Goal: Task Accomplishment & Management: Manage account settings

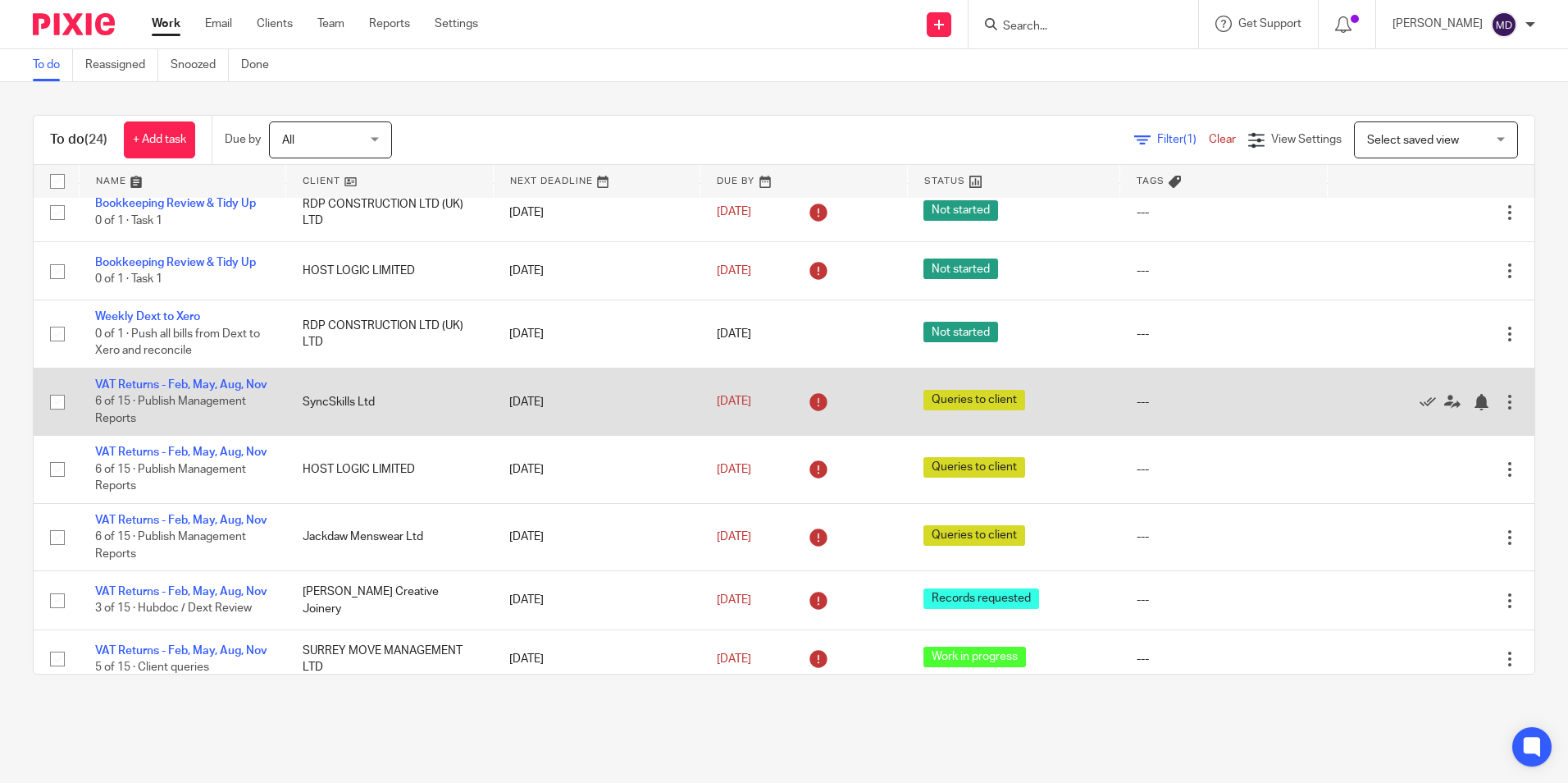
scroll to position [1184, 0]
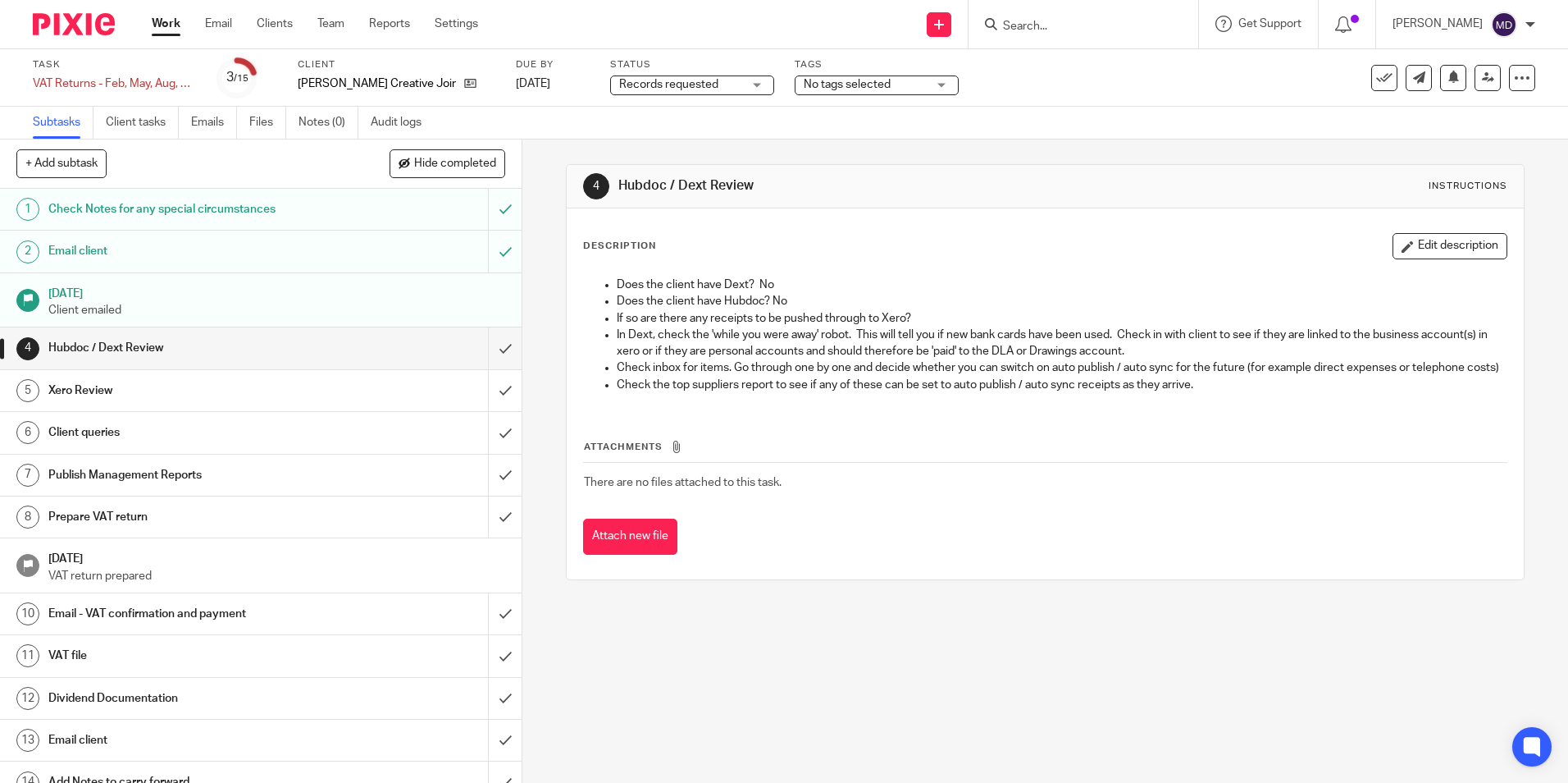
click at [703, 85] on span "Records requested" at bounding box center [681, 85] width 123 height 17
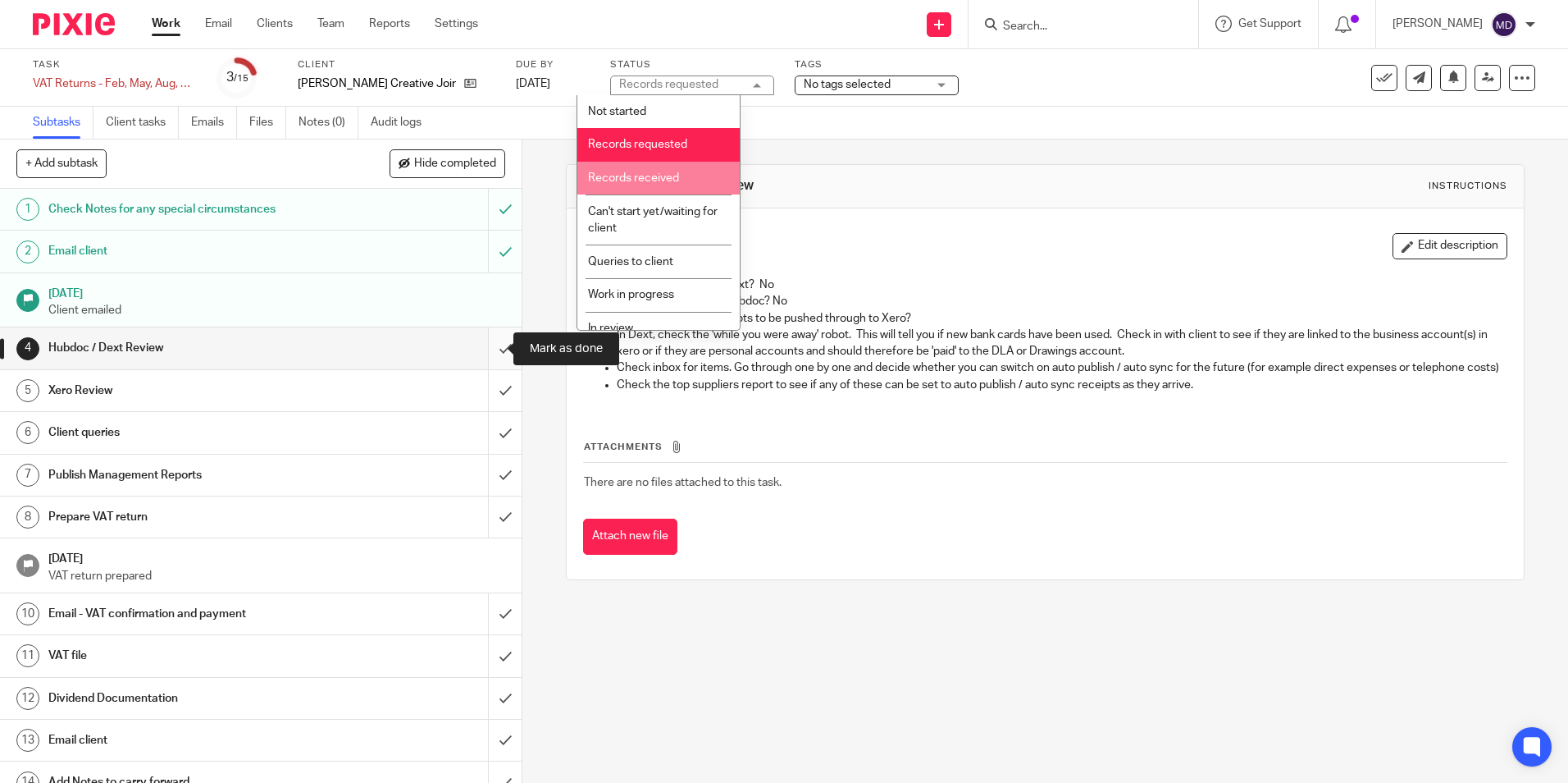
click at [491, 348] on input "submit" at bounding box center [260, 347] width 522 height 41
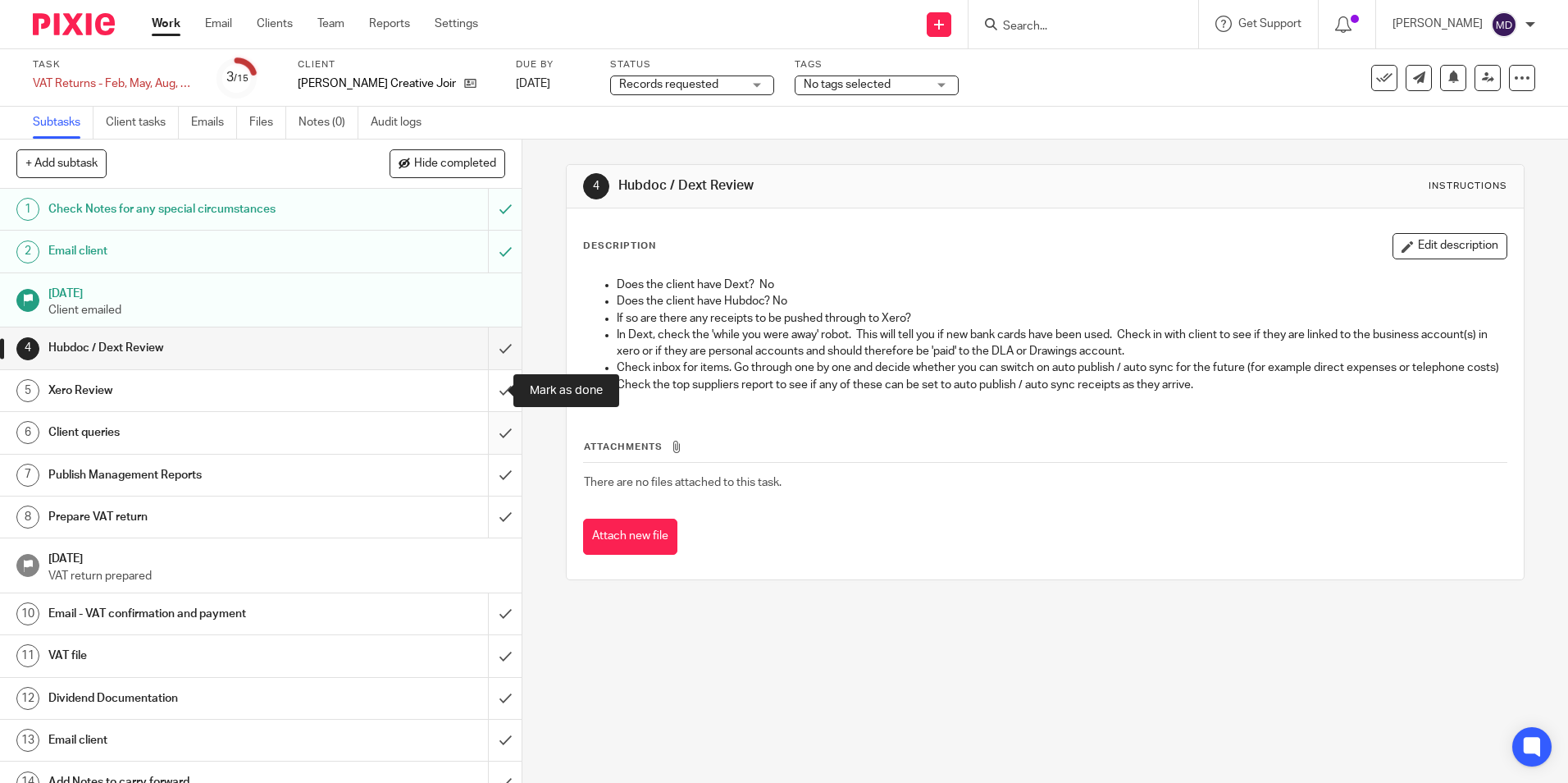
drag, startPoint x: 502, startPoint y: 399, endPoint x: 496, endPoint y: 440, distance: 41.4
click at [501, 400] on input "submit" at bounding box center [260, 390] width 522 height 41
click at [496, 442] on input "submit" at bounding box center [260, 432] width 522 height 41
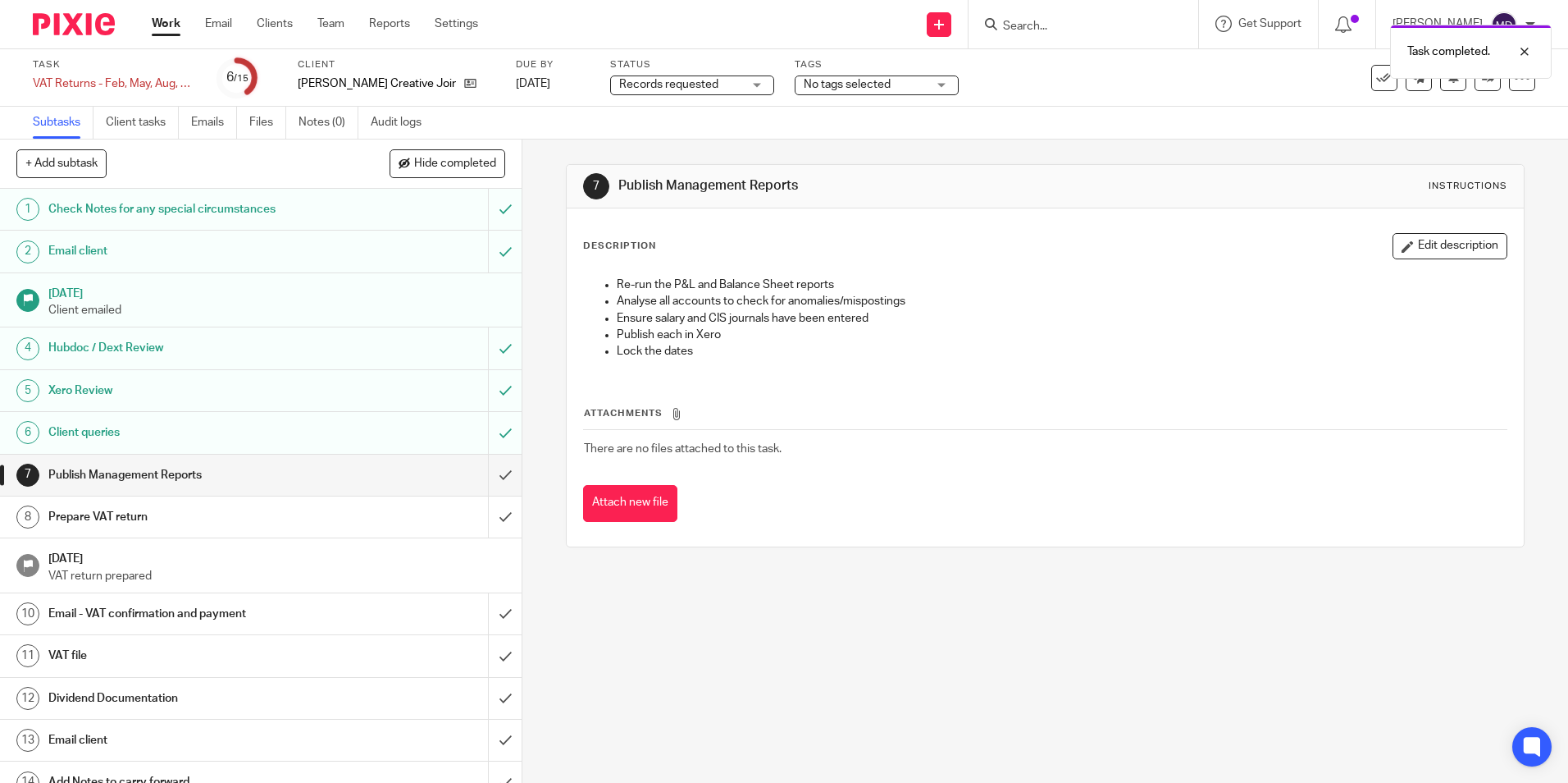
click at [669, 86] on span "Records requested" at bounding box center [669, 84] width 99 height 11
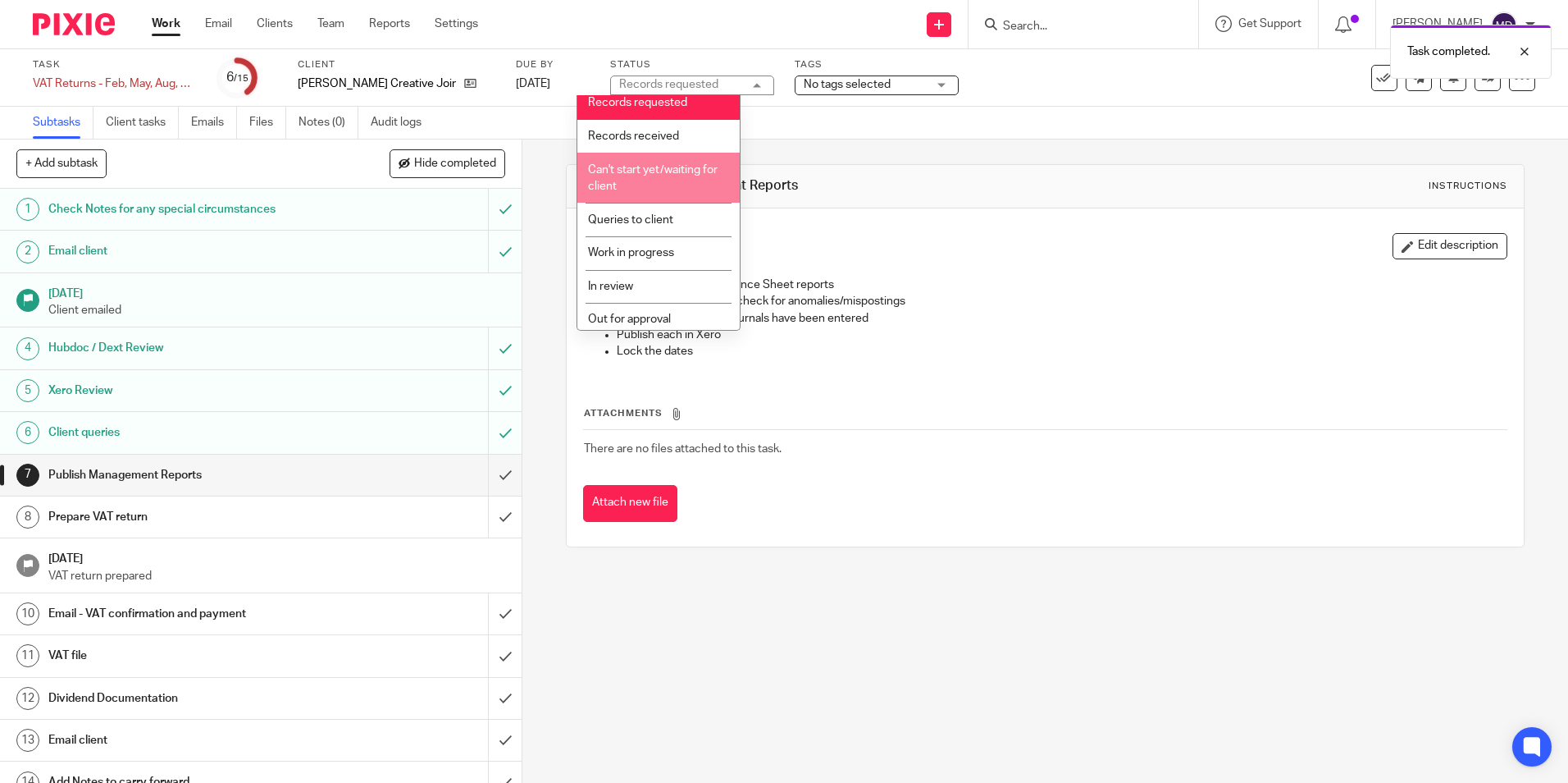
scroll to position [82, 0]
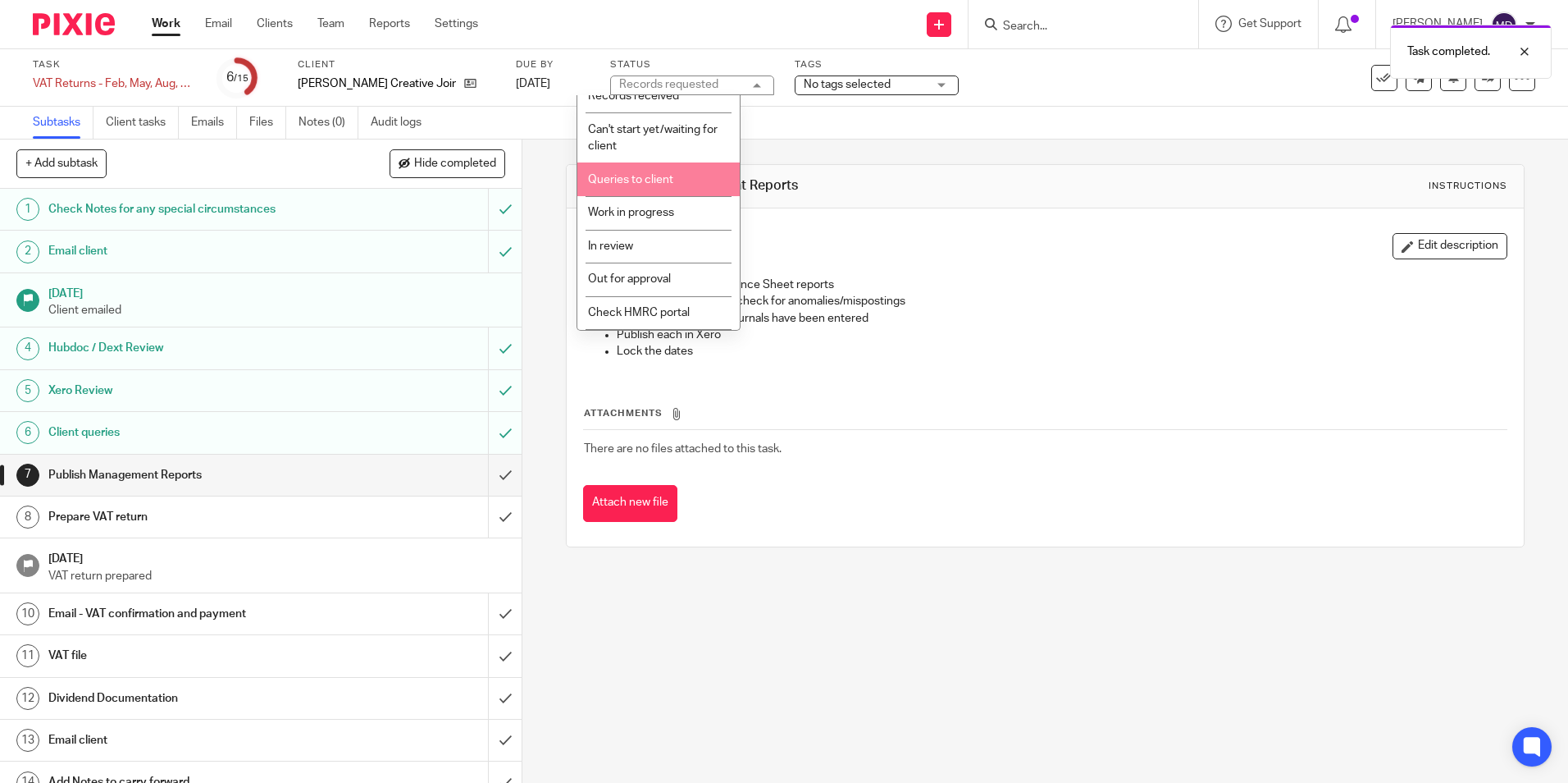
click at [662, 183] on span "Queries to client" at bounding box center [630, 179] width 86 height 11
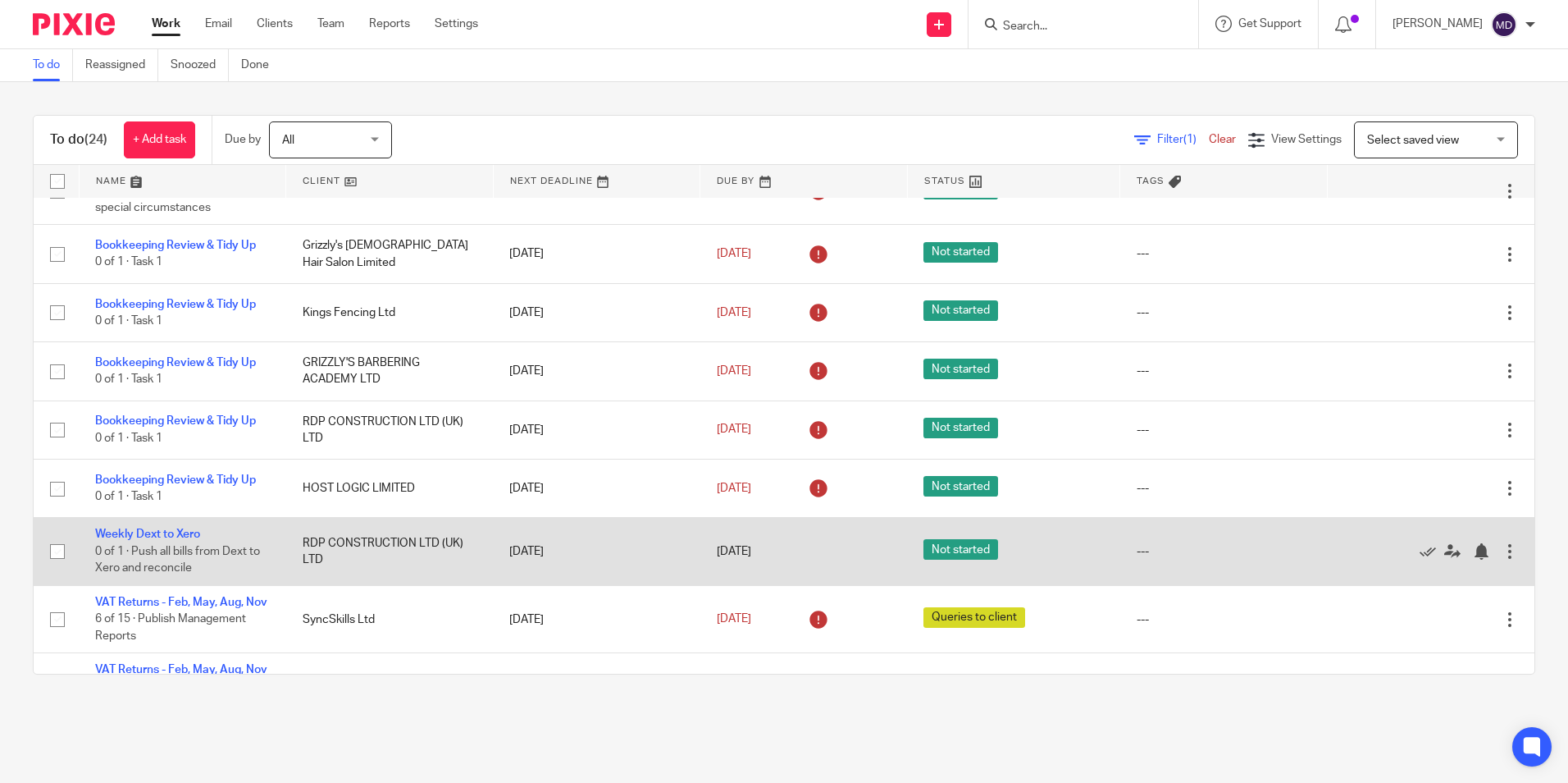
scroll to position [1200, 0]
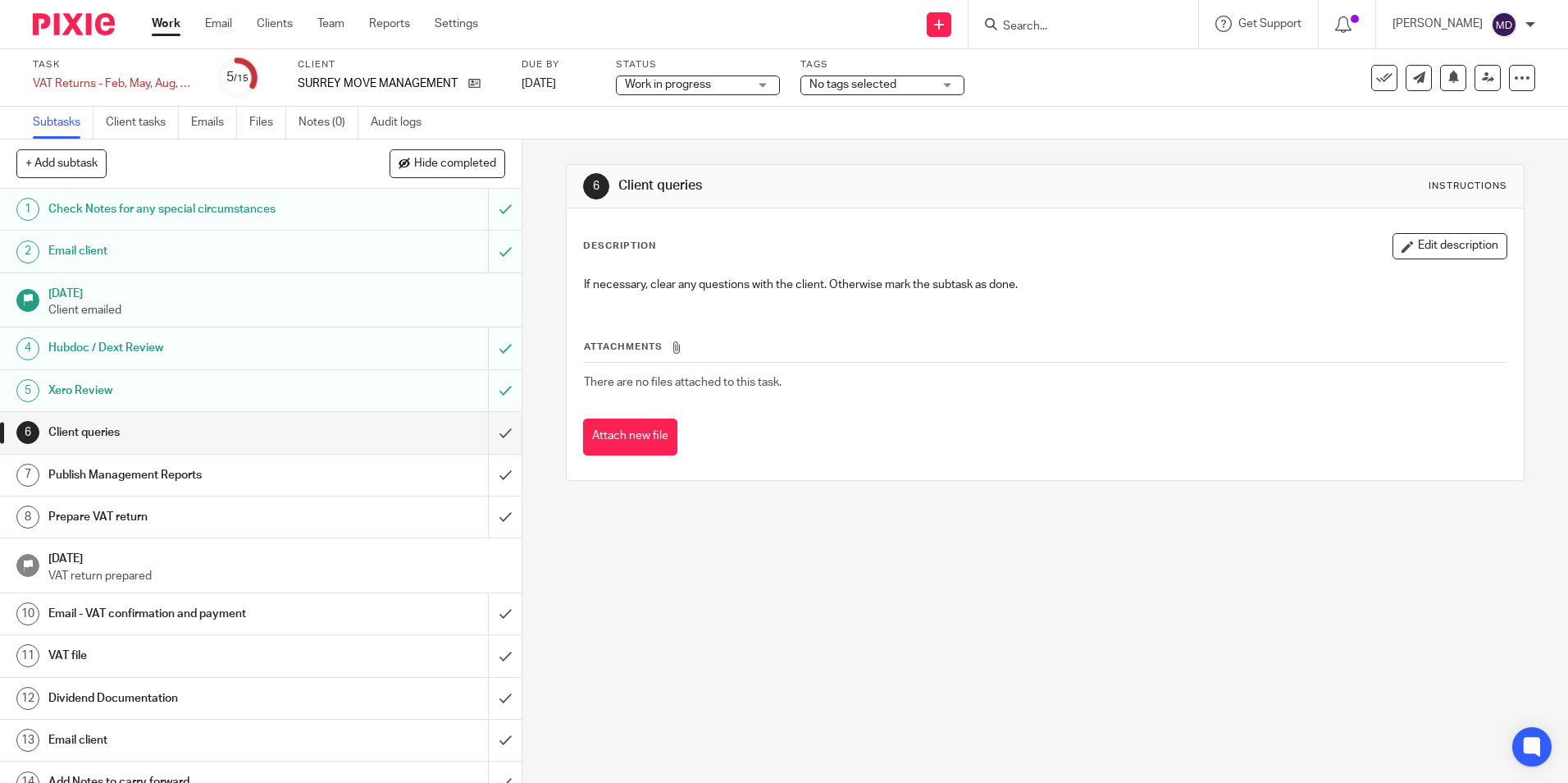
click at [721, 90] on span "Work in progress" at bounding box center [687, 85] width 123 height 17
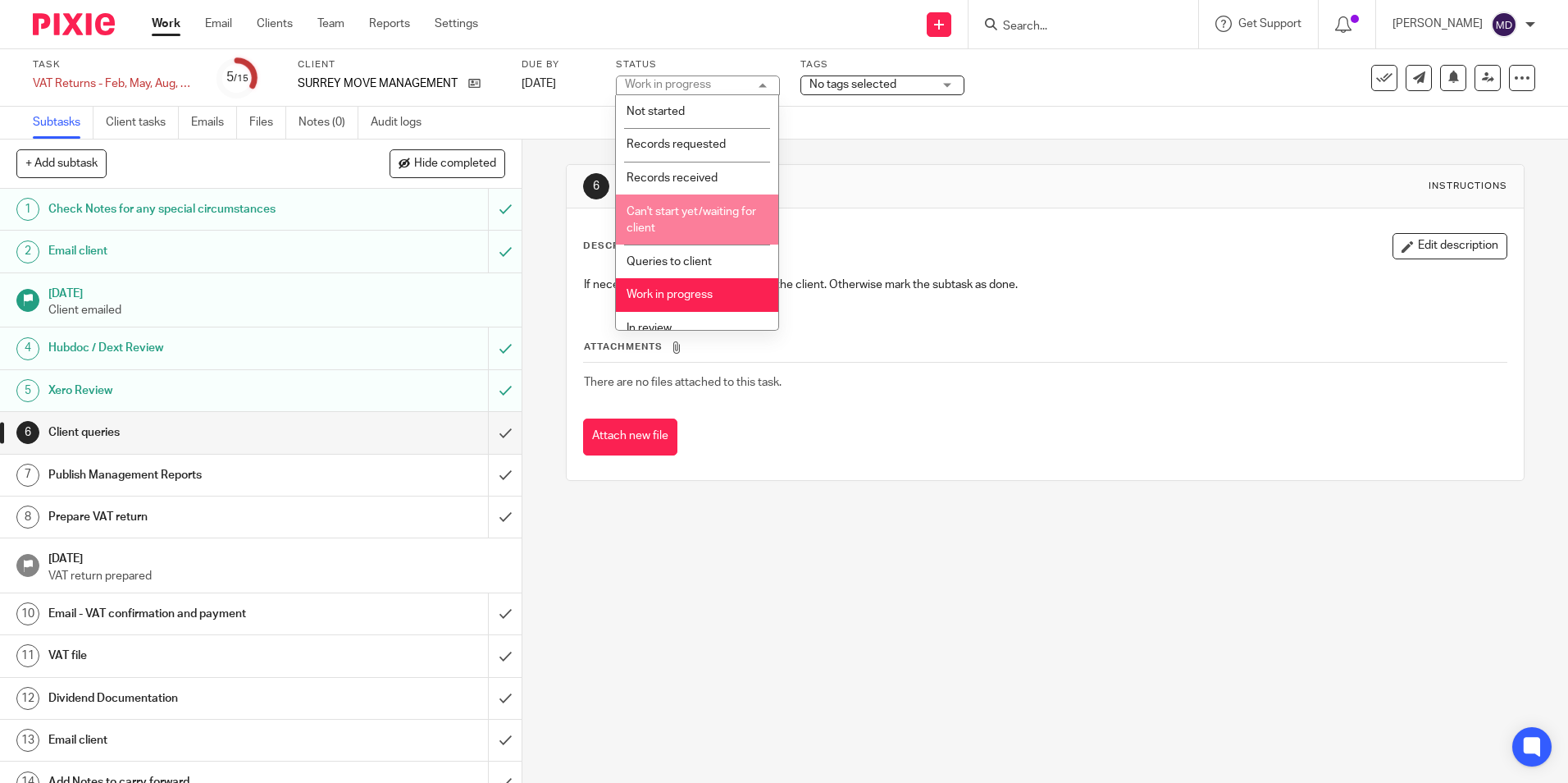
scroll to position [82, 0]
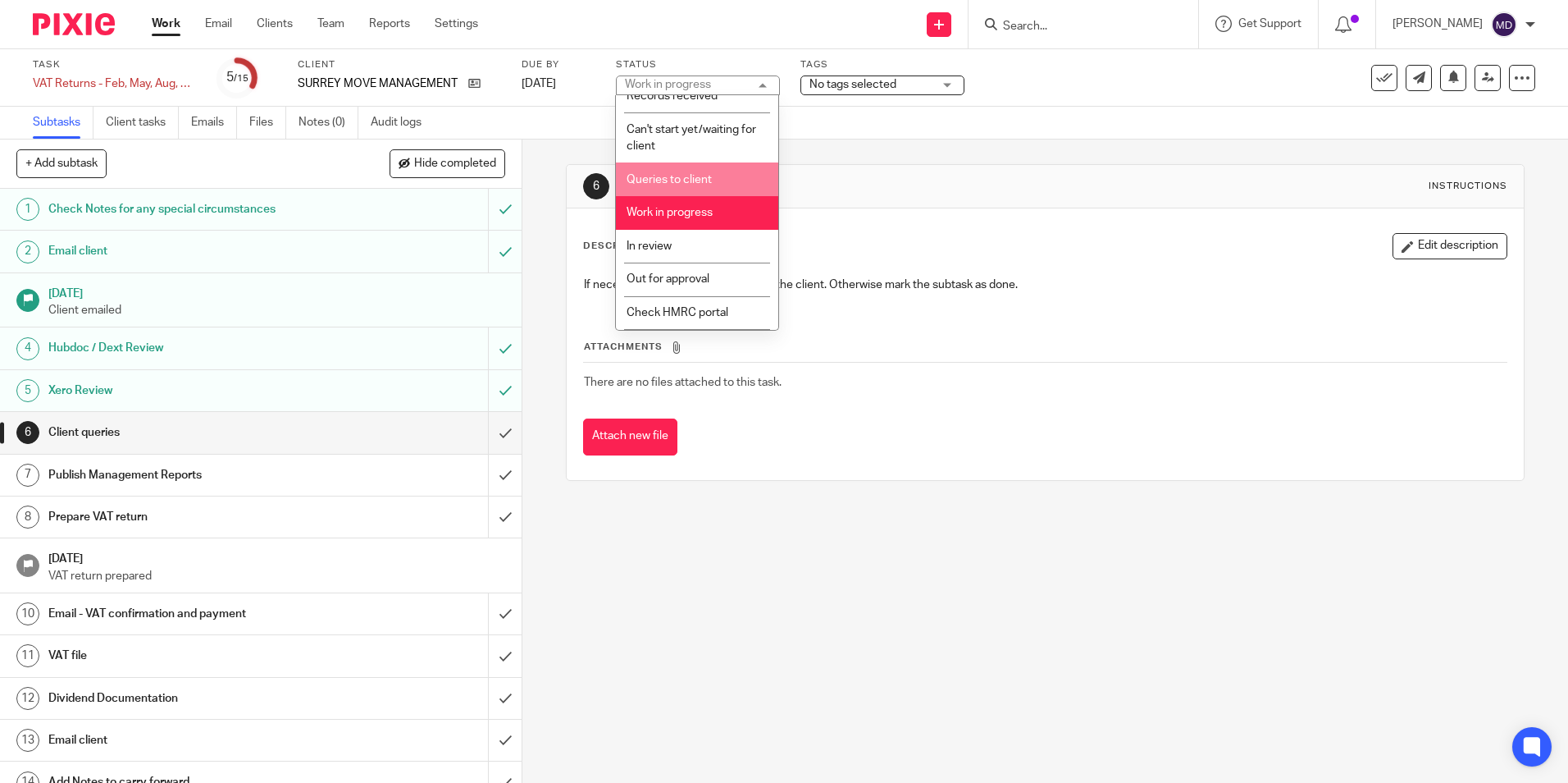
click at [715, 183] on li "Queries to client" at bounding box center [697, 179] width 163 height 34
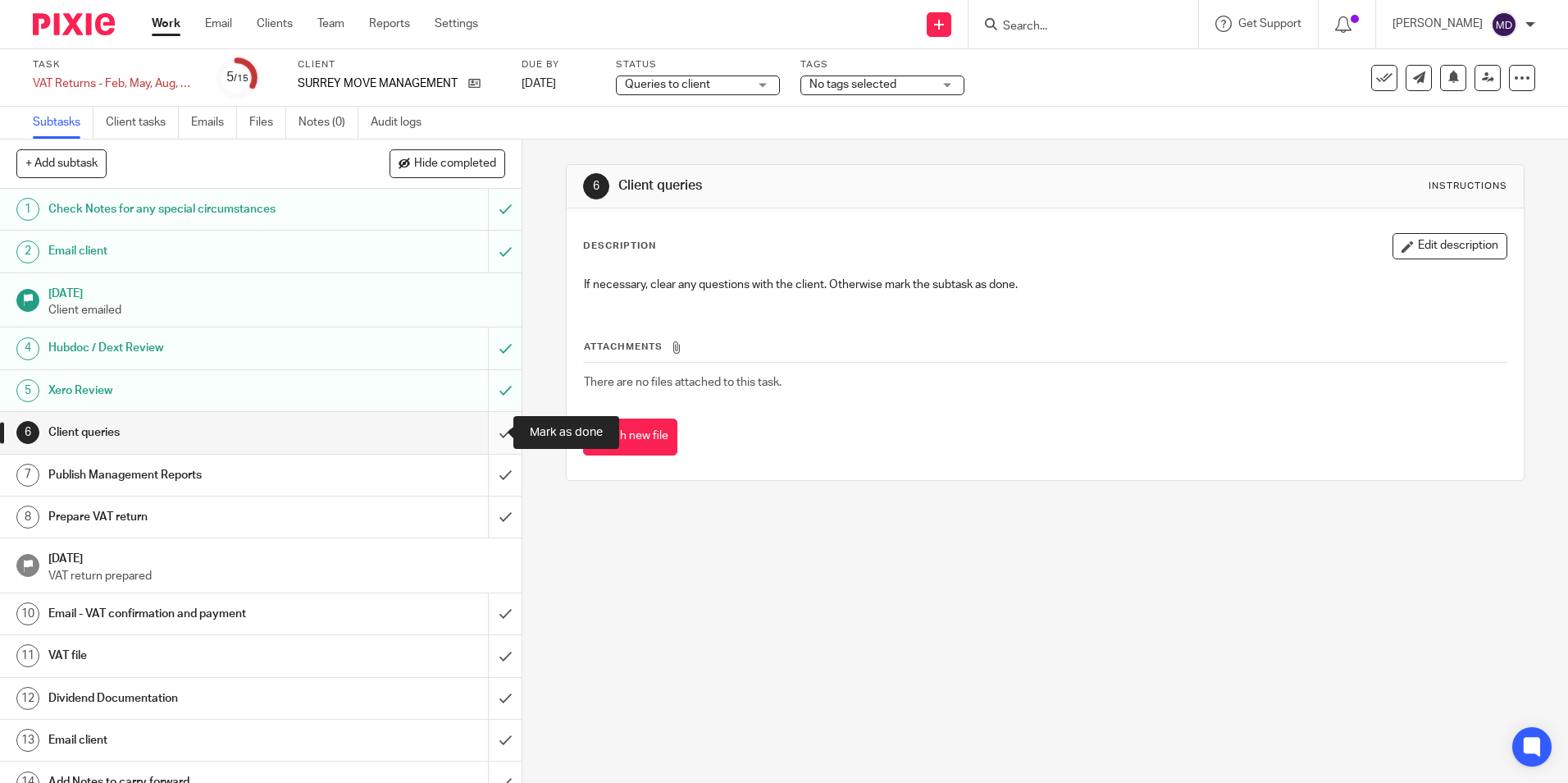
click at [488, 429] on input "submit" at bounding box center [260, 432] width 522 height 41
